Goal: Information Seeking & Learning: Learn about a topic

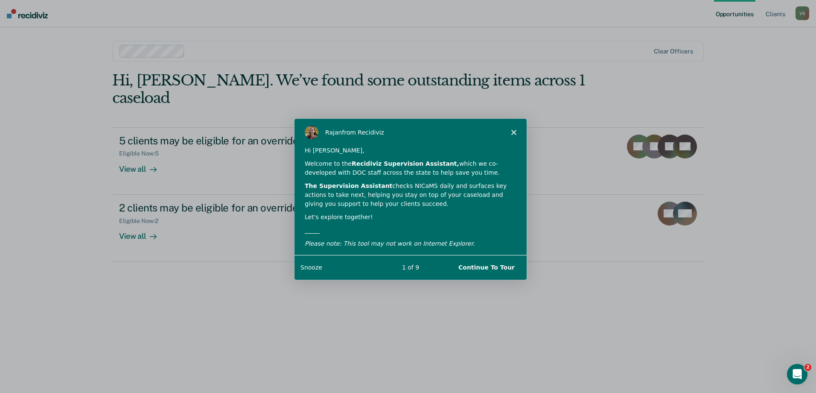
click at [494, 268] on button "Continue To Tour" at bounding box center [485, 266] width 73 height 17
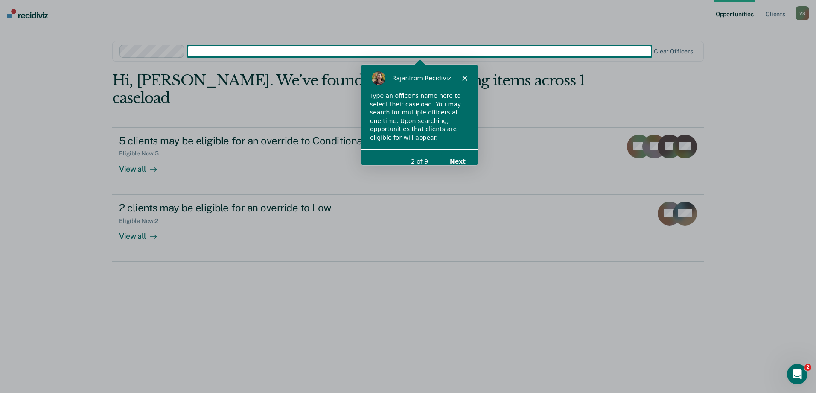
click at [462, 152] on button "Next" at bounding box center [457, 160] width 33 height 17
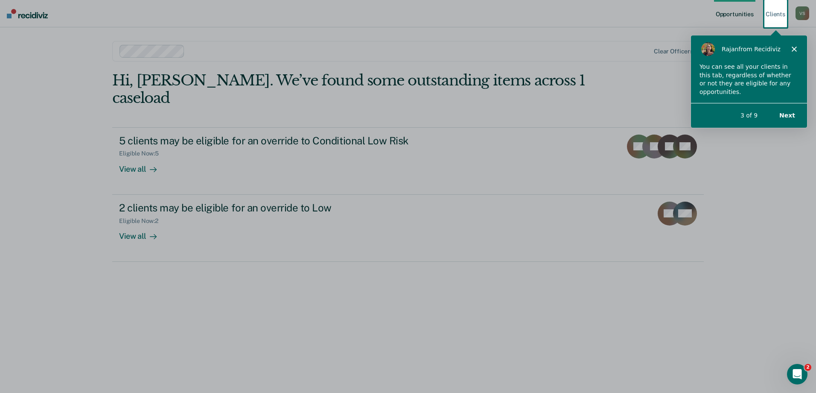
click at [790, 117] on button "Next" at bounding box center [786, 114] width 33 height 17
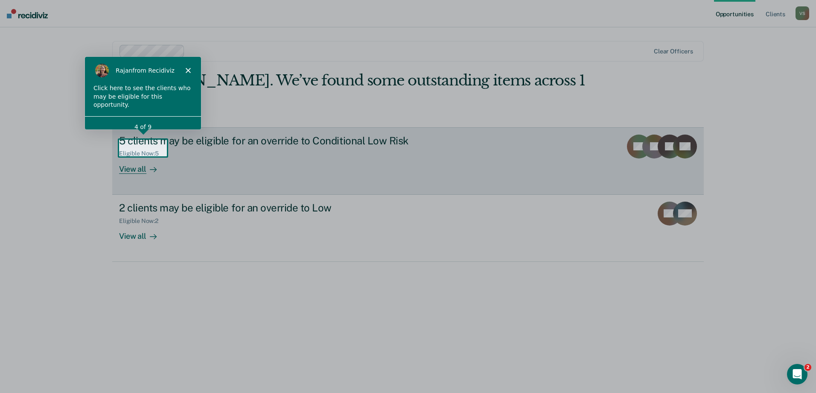
click at [150, 166] on icon at bounding box center [153, 169] width 7 height 7
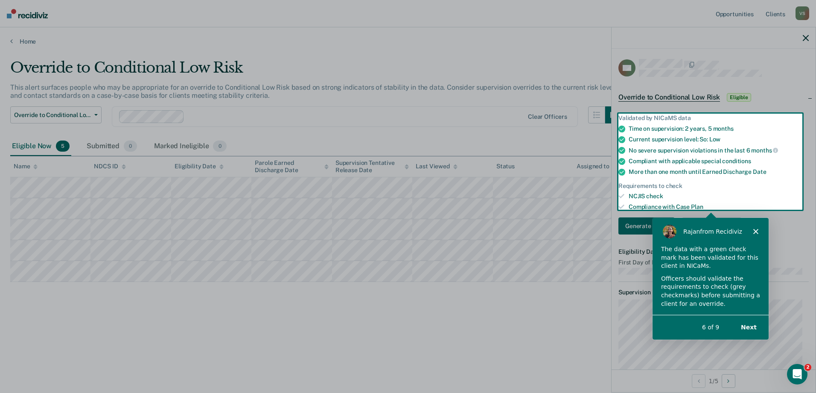
click at [751, 325] on button "Next" at bounding box center [748, 326] width 33 height 17
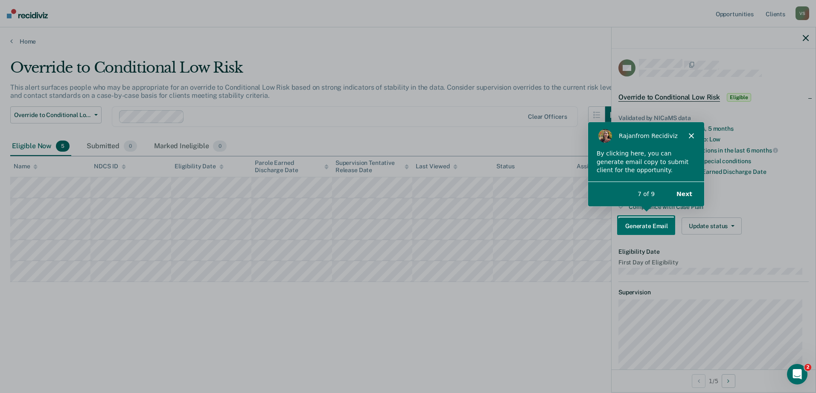
click at [683, 191] on button "Next" at bounding box center [684, 192] width 33 height 17
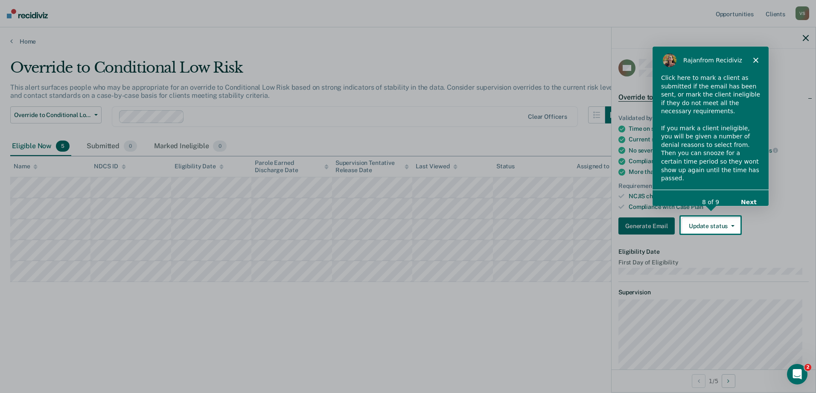
click at [751, 193] on button "Next" at bounding box center [748, 201] width 33 height 17
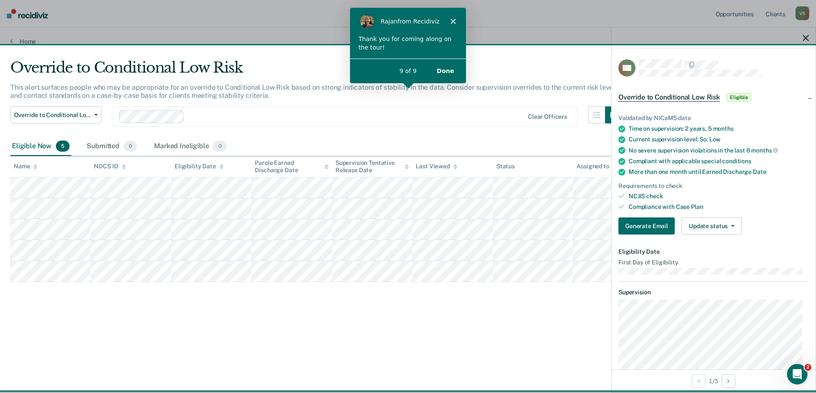
click at [450, 70] on button "Done" at bounding box center [445, 70] width 35 height 17
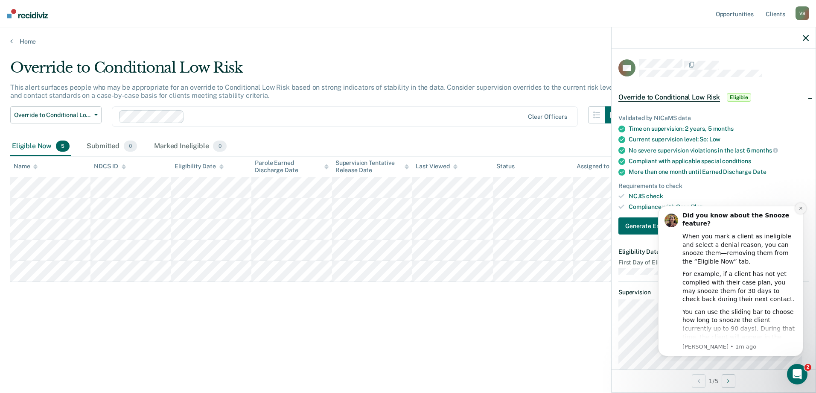
click at [799, 208] on icon "Dismiss notification" at bounding box center [801, 208] width 5 height 5
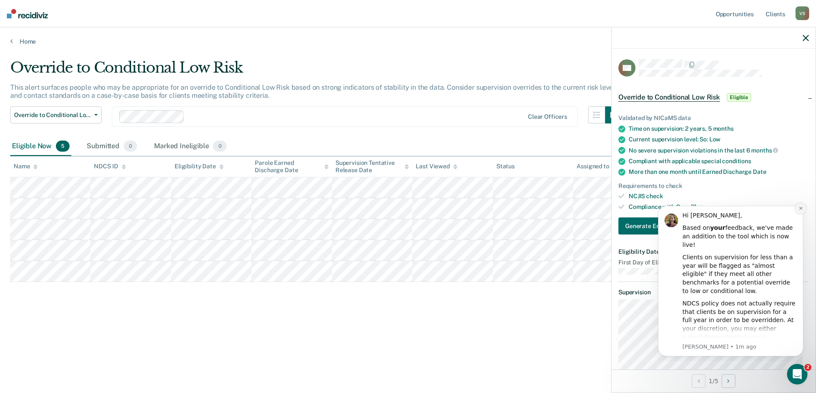
click at [799, 207] on icon "Dismiss notification" at bounding box center [801, 208] width 5 height 5
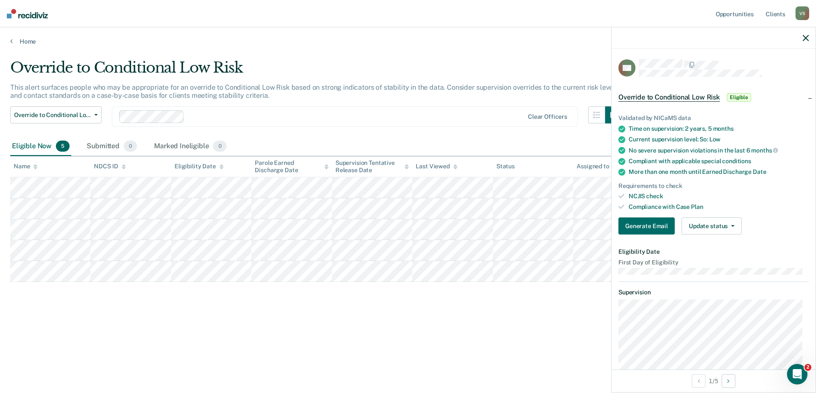
click at [806, 38] on icon "button" at bounding box center [806, 38] width 6 height 6
click at [807, 36] on icon "button" at bounding box center [806, 38] width 6 height 6
click at [805, 36] on icon "button" at bounding box center [806, 38] width 6 height 6
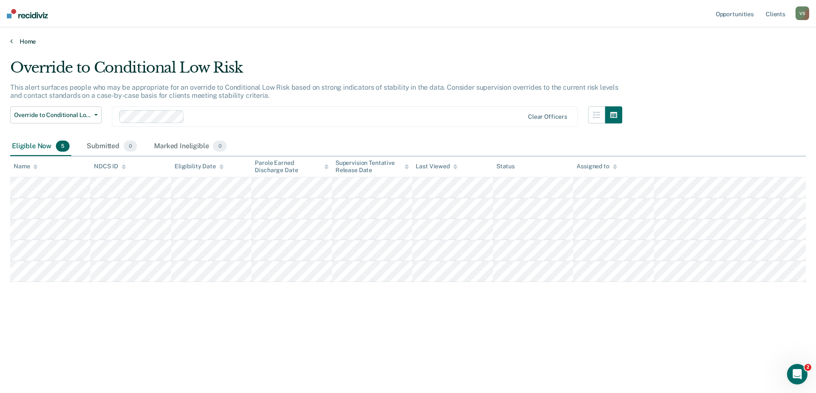
click at [29, 39] on link "Home" at bounding box center [408, 42] width 796 height 8
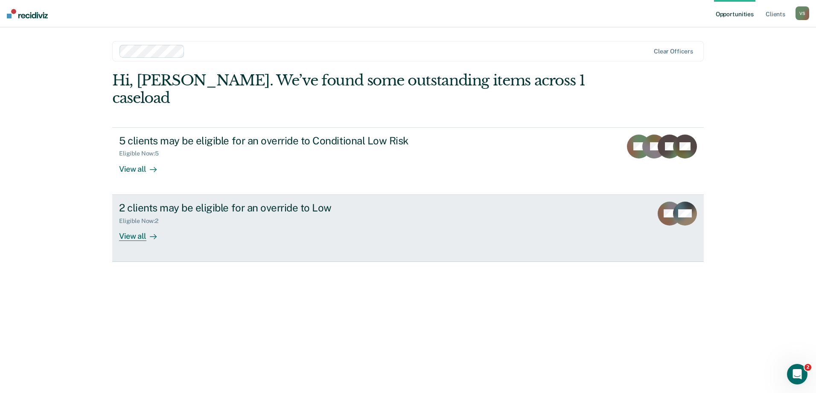
click at [141, 224] on div "View all" at bounding box center [143, 232] width 48 height 17
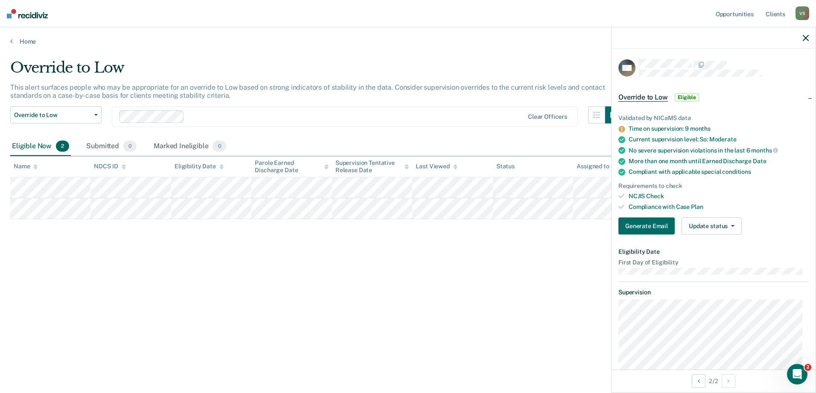
click at [808, 37] on icon "button" at bounding box center [806, 38] width 6 height 6
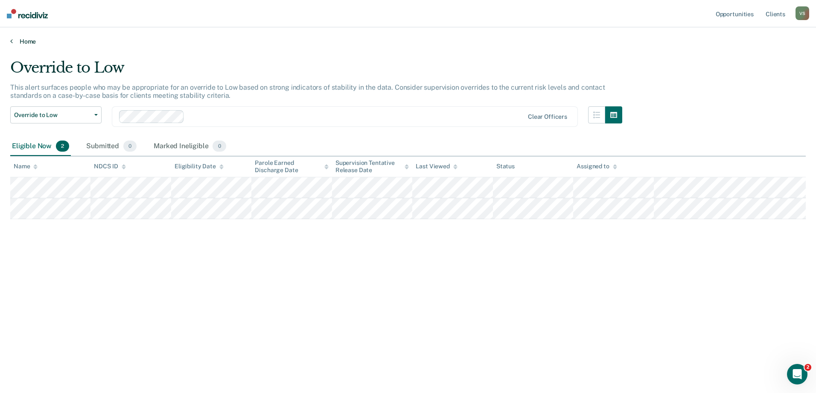
click at [26, 39] on link "Home" at bounding box center [408, 42] width 796 height 8
